Goal: Navigation & Orientation: Understand site structure

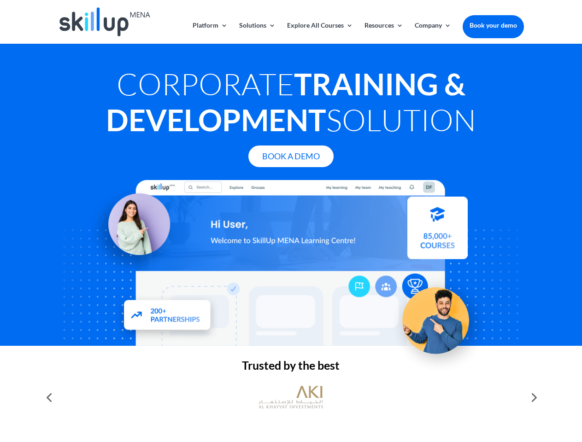
click at [291, 221] on div at bounding box center [290, 263] width 465 height 166
click at [256, 33] on link "Solutions" at bounding box center [257, 33] width 36 height 22
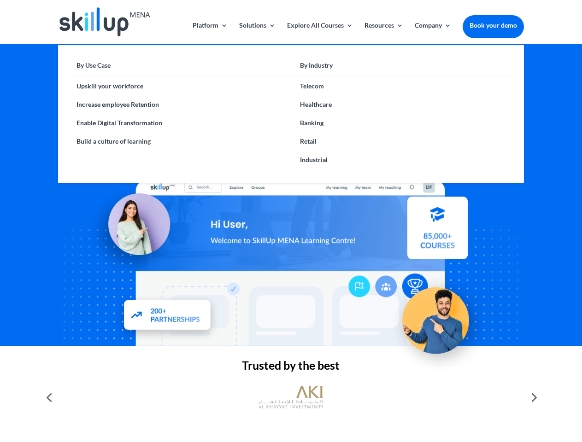
click at [319, 33] on link "Explore All Courses" at bounding box center [320, 33] width 66 height 22
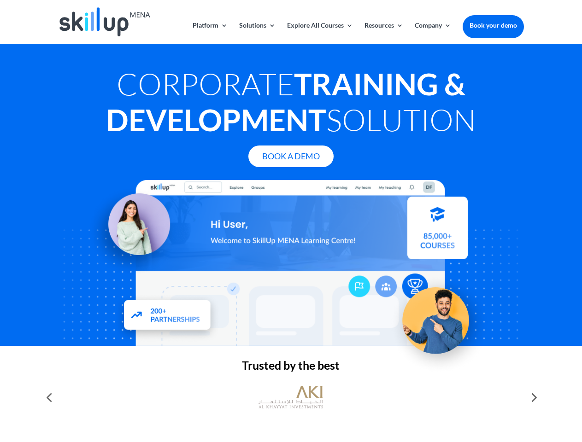
click at [383, 33] on link "Resources" at bounding box center [383, 33] width 39 height 22
click at [432, 33] on link "Company" at bounding box center [432, 33] width 36 height 22
click at [291, 397] on img at bounding box center [290, 397] width 64 height 32
